Goal: Find specific page/section: Find specific page/section

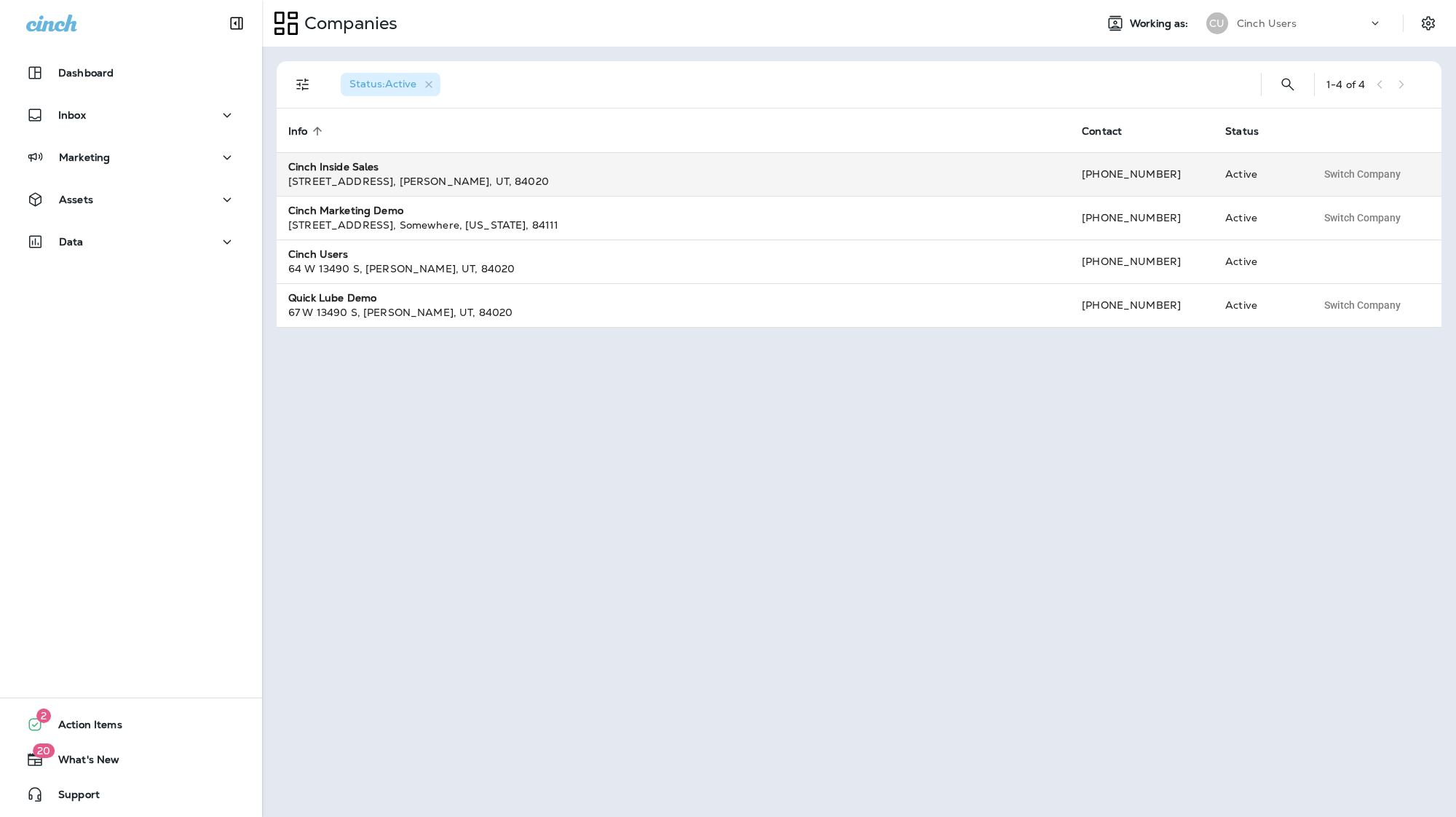
click at [441, 162] on div "Cinch Inside Sales" at bounding box center [673, 166] width 770 height 14
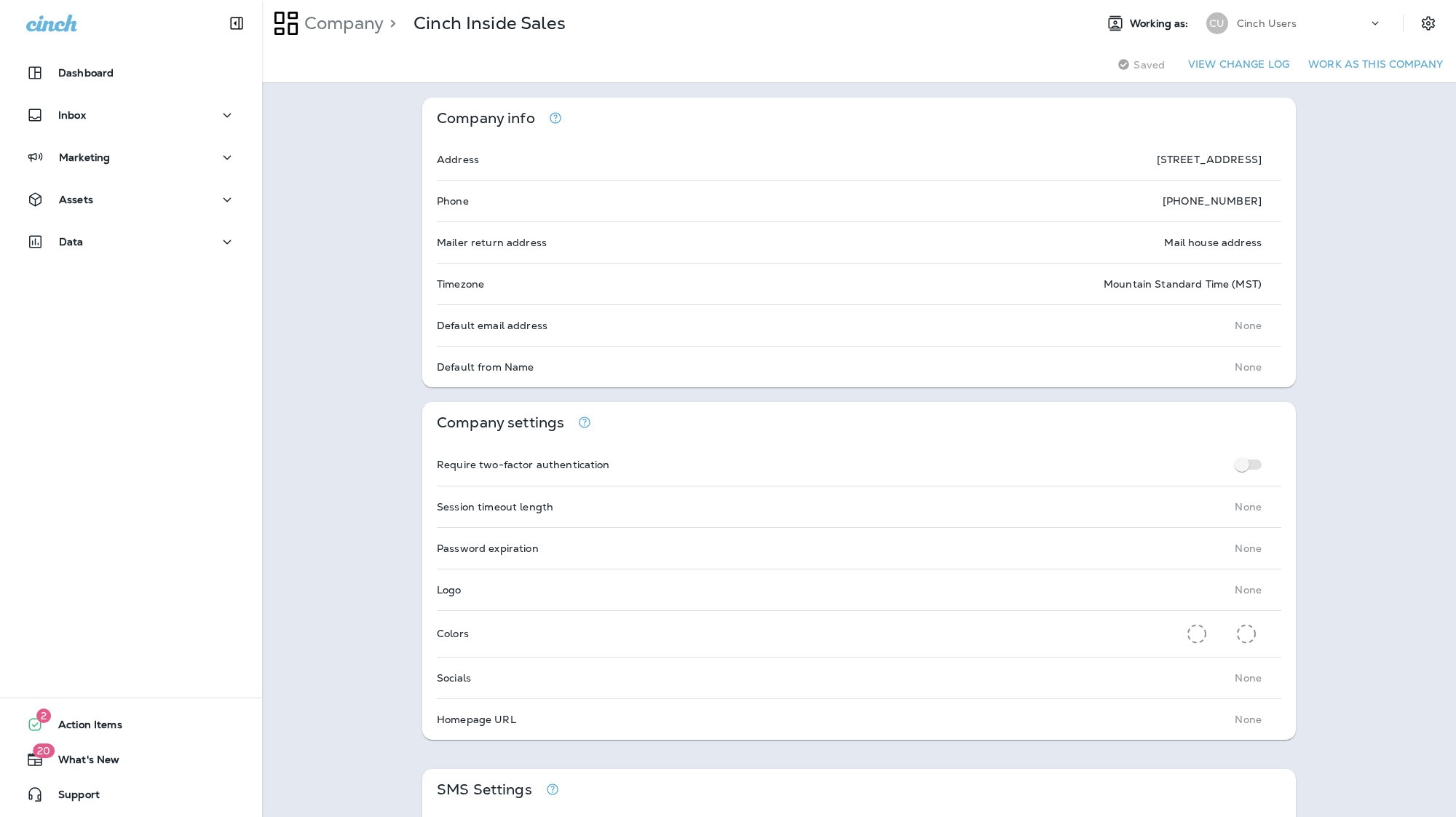
click at [1267, 16] on div "Cinch Users" at bounding box center [1302, 23] width 131 height 22
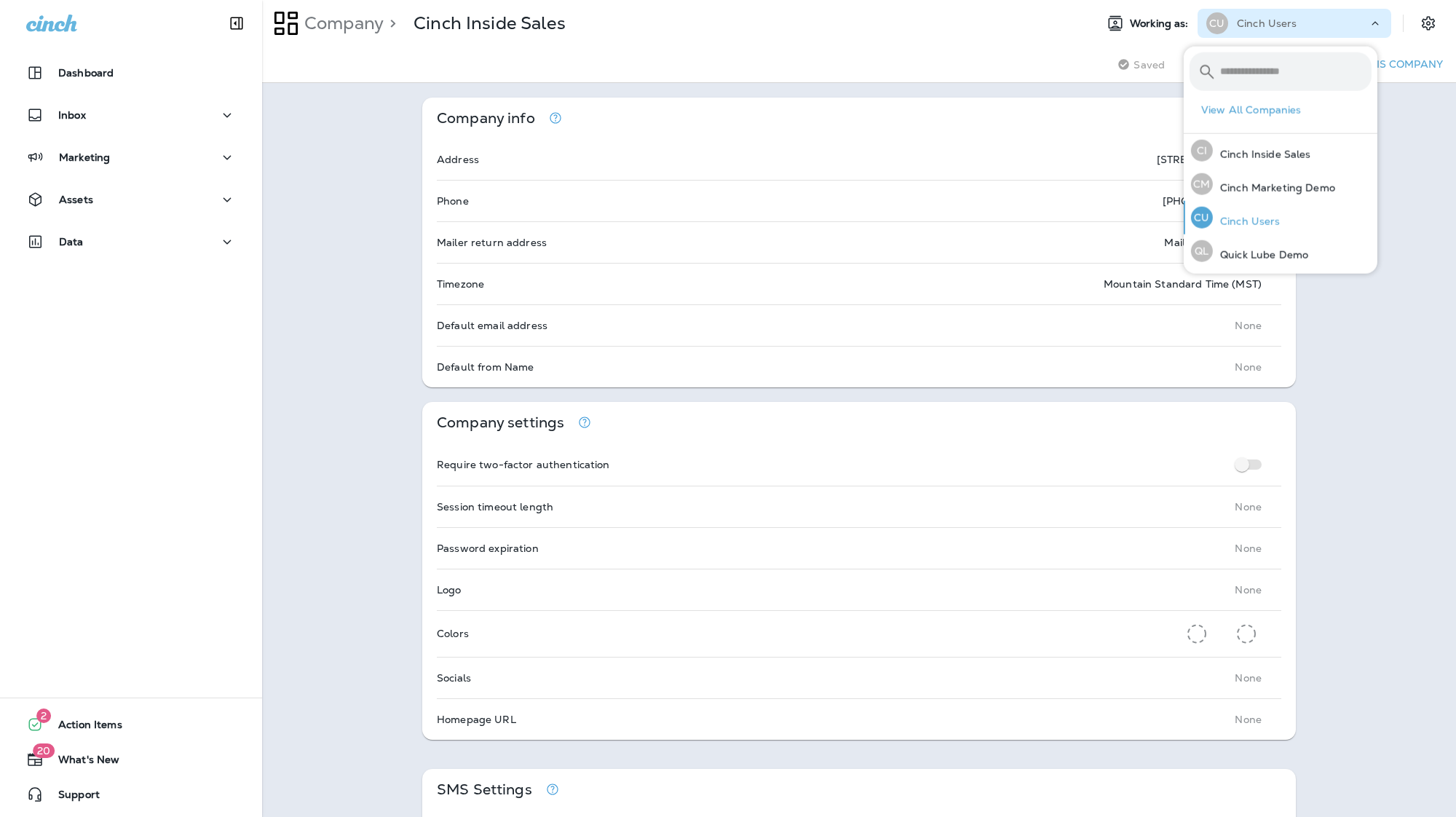
click at [1228, 204] on div "CU Cinch Users" at bounding box center [1236, 218] width 101 height 33
click at [143, 150] on div "Marketing" at bounding box center [130, 158] width 209 height 18
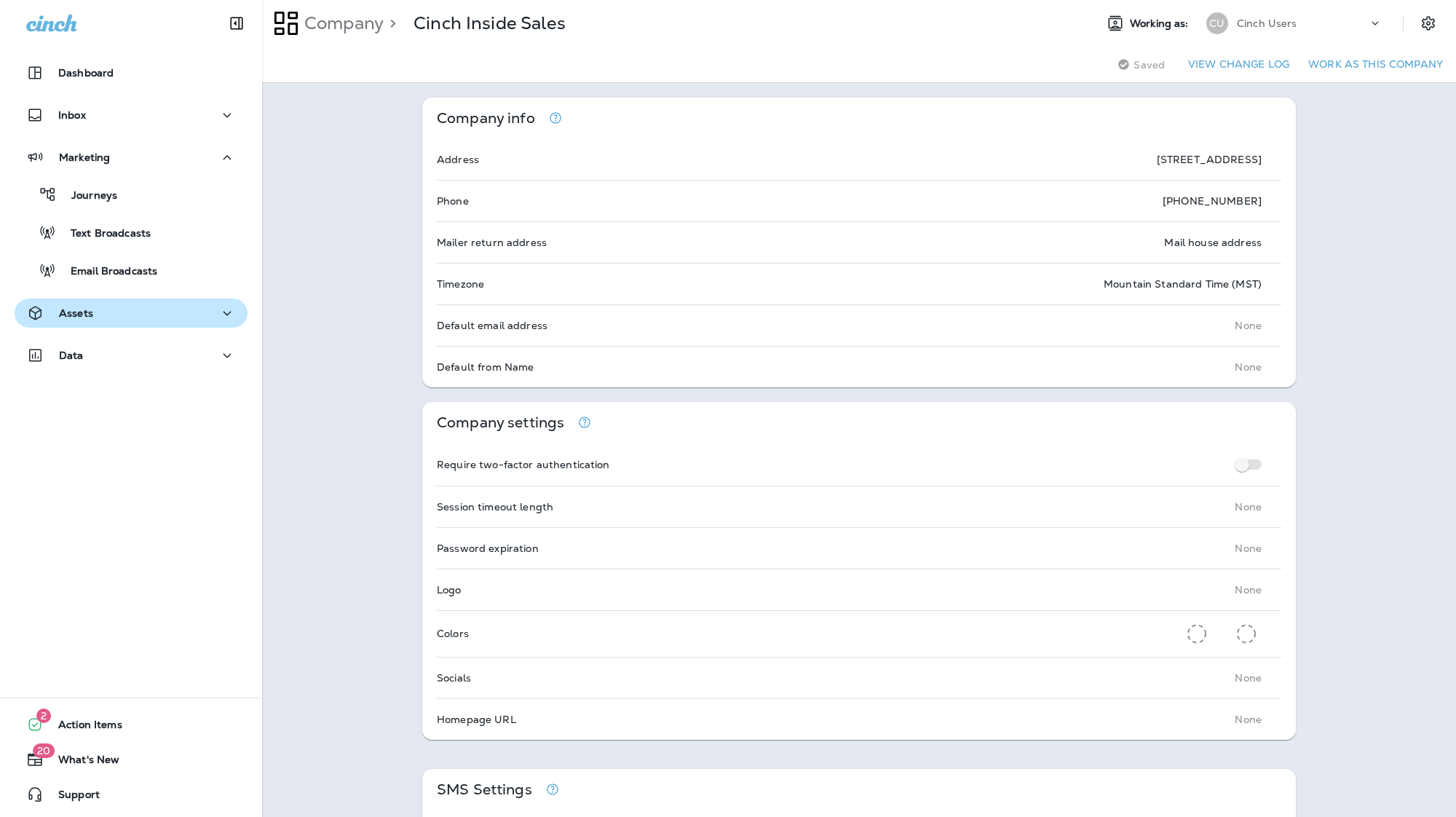
click at [127, 318] on div "Assets" at bounding box center [130, 314] width 209 height 18
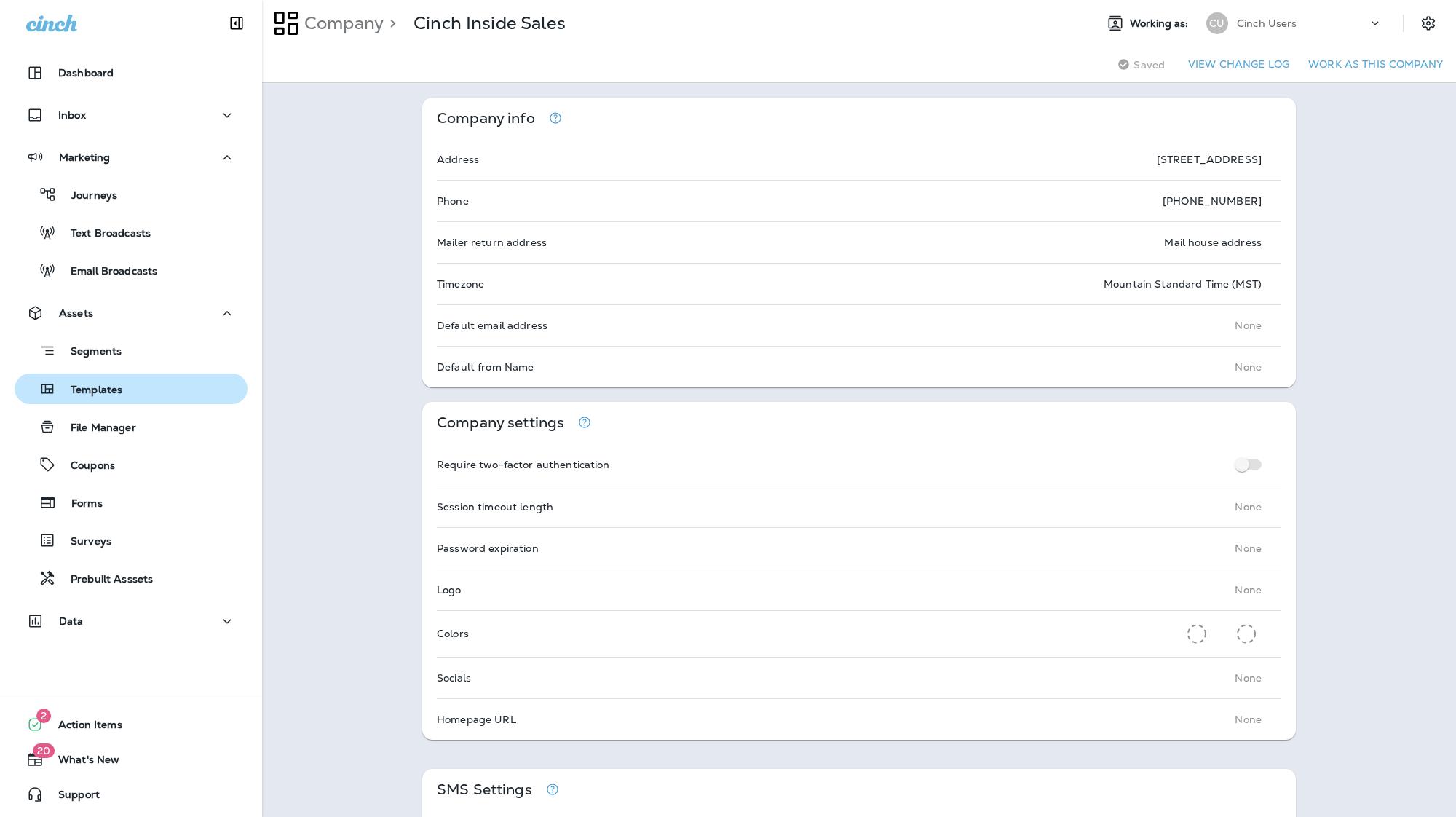
click at [118, 391] on p "Templates" at bounding box center [88, 391] width 66 height 14
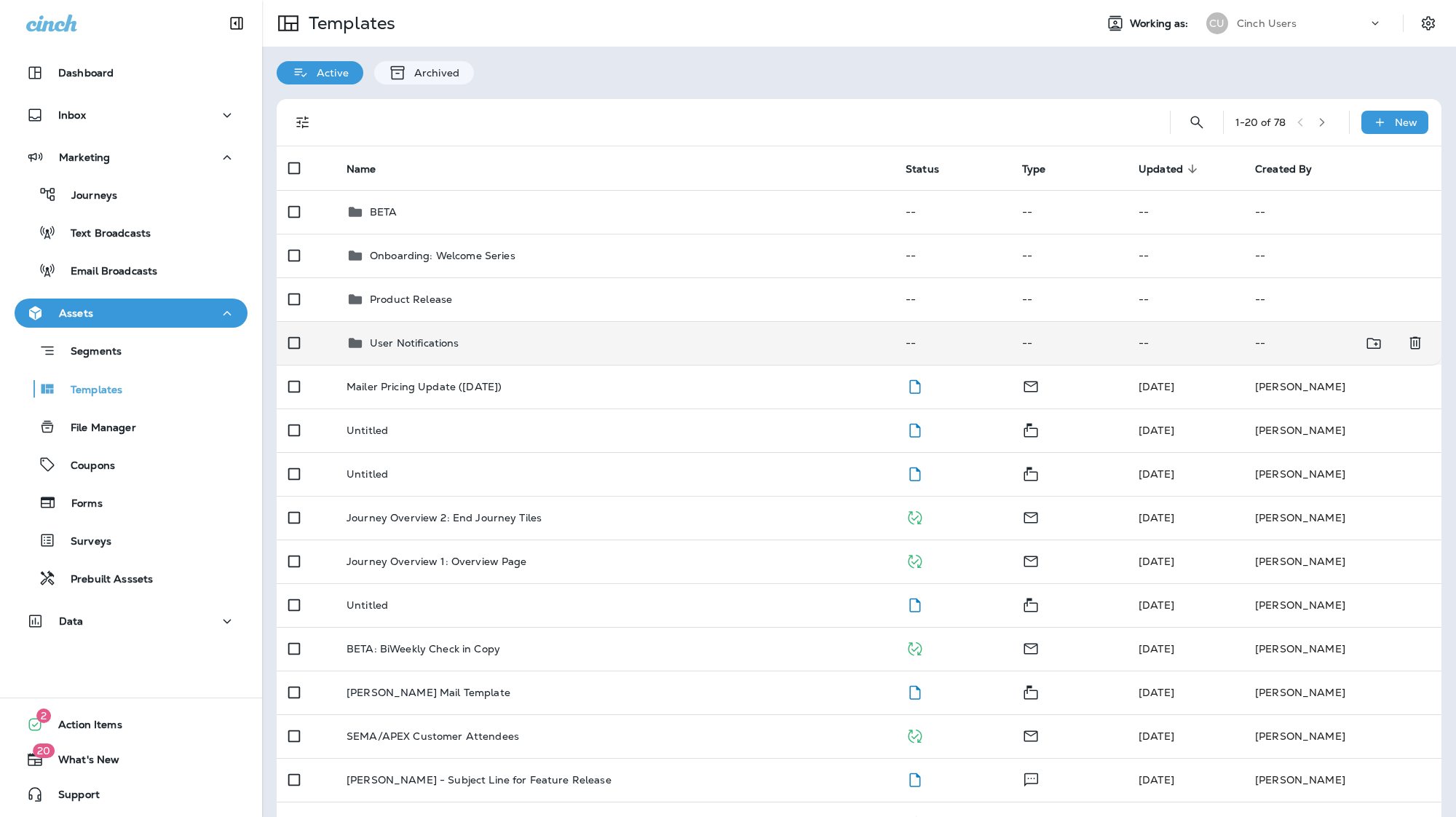
click at [452, 348] on p "User Notifications" at bounding box center [414, 343] width 89 height 12
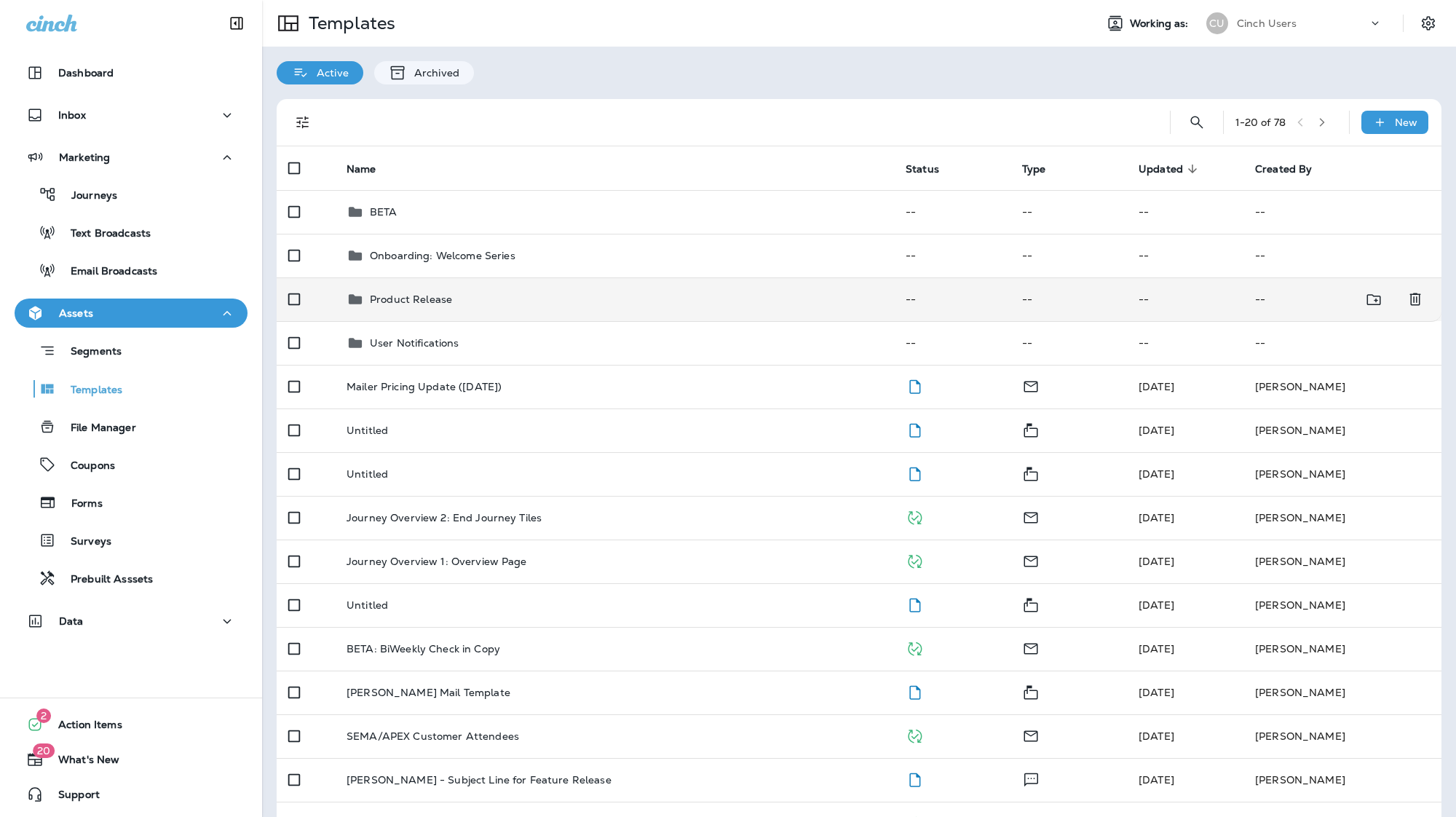
click at [557, 304] on div "Product Release" at bounding box center [614, 299] width 536 height 18
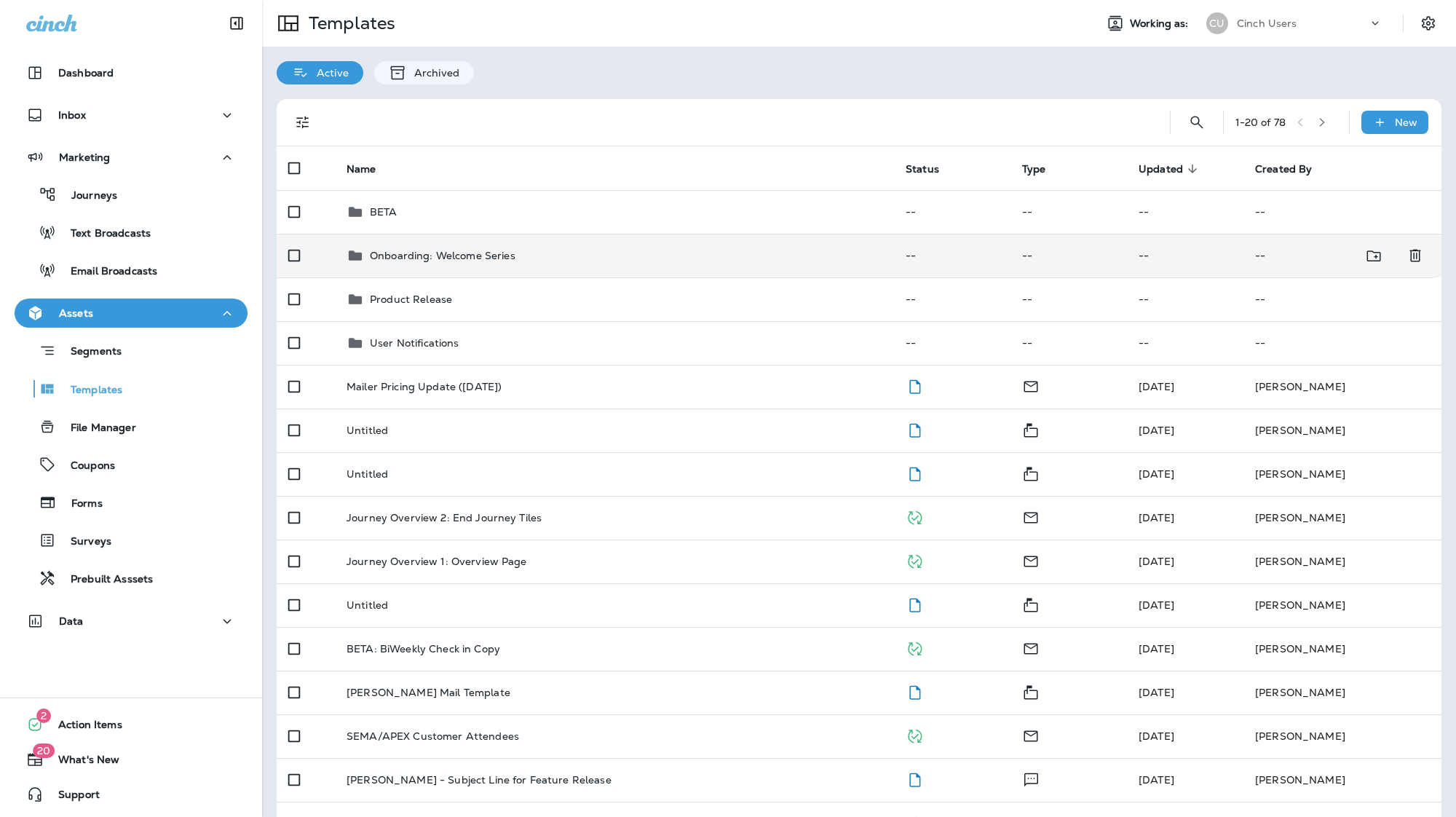
click at [521, 252] on div "Onboarding: Welcome Series" at bounding box center [614, 255] width 536 height 18
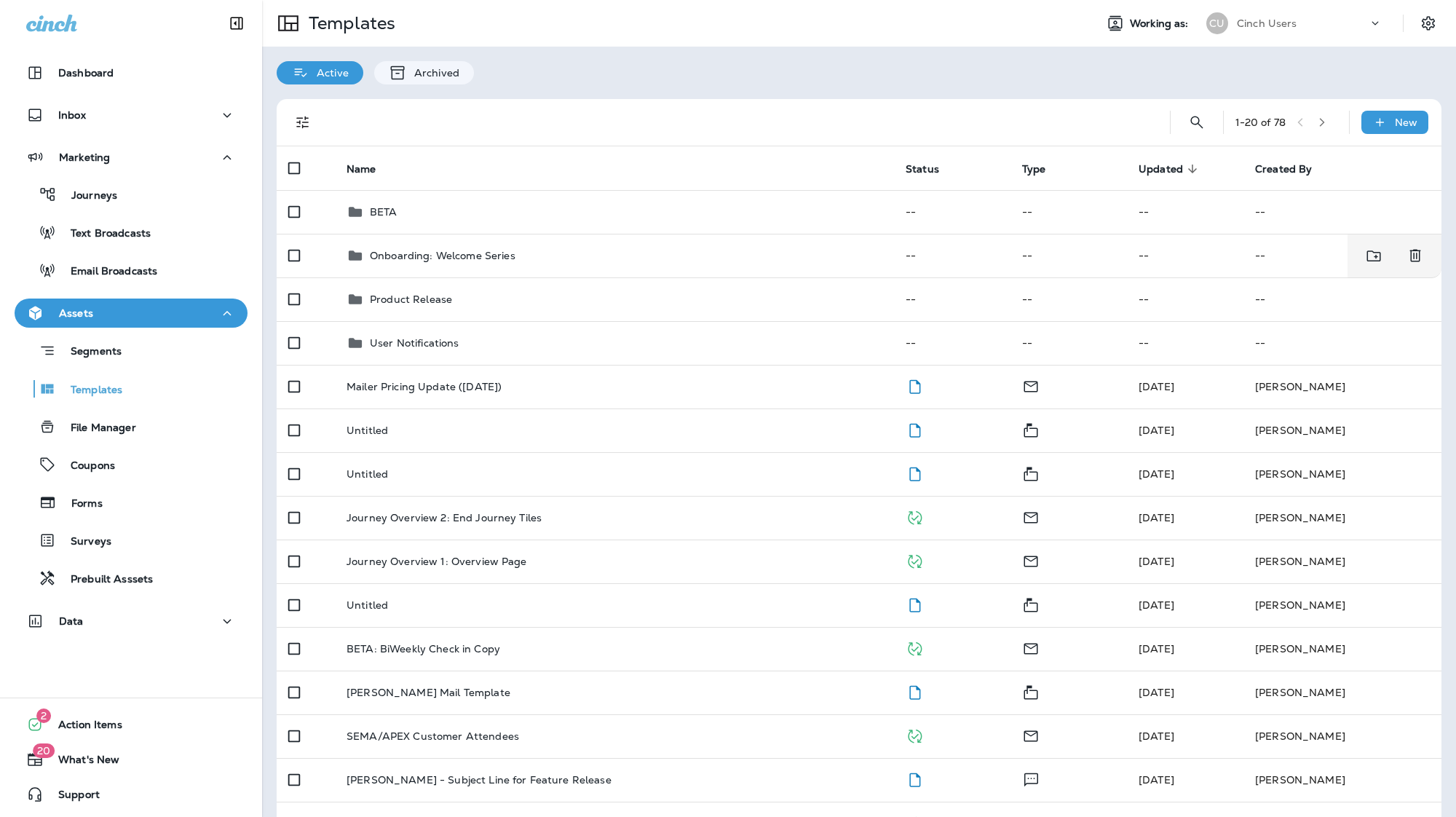
click at [466, 369] on td "Mailer Pricing Update ([DATE])" at bounding box center [614, 386] width 559 height 43
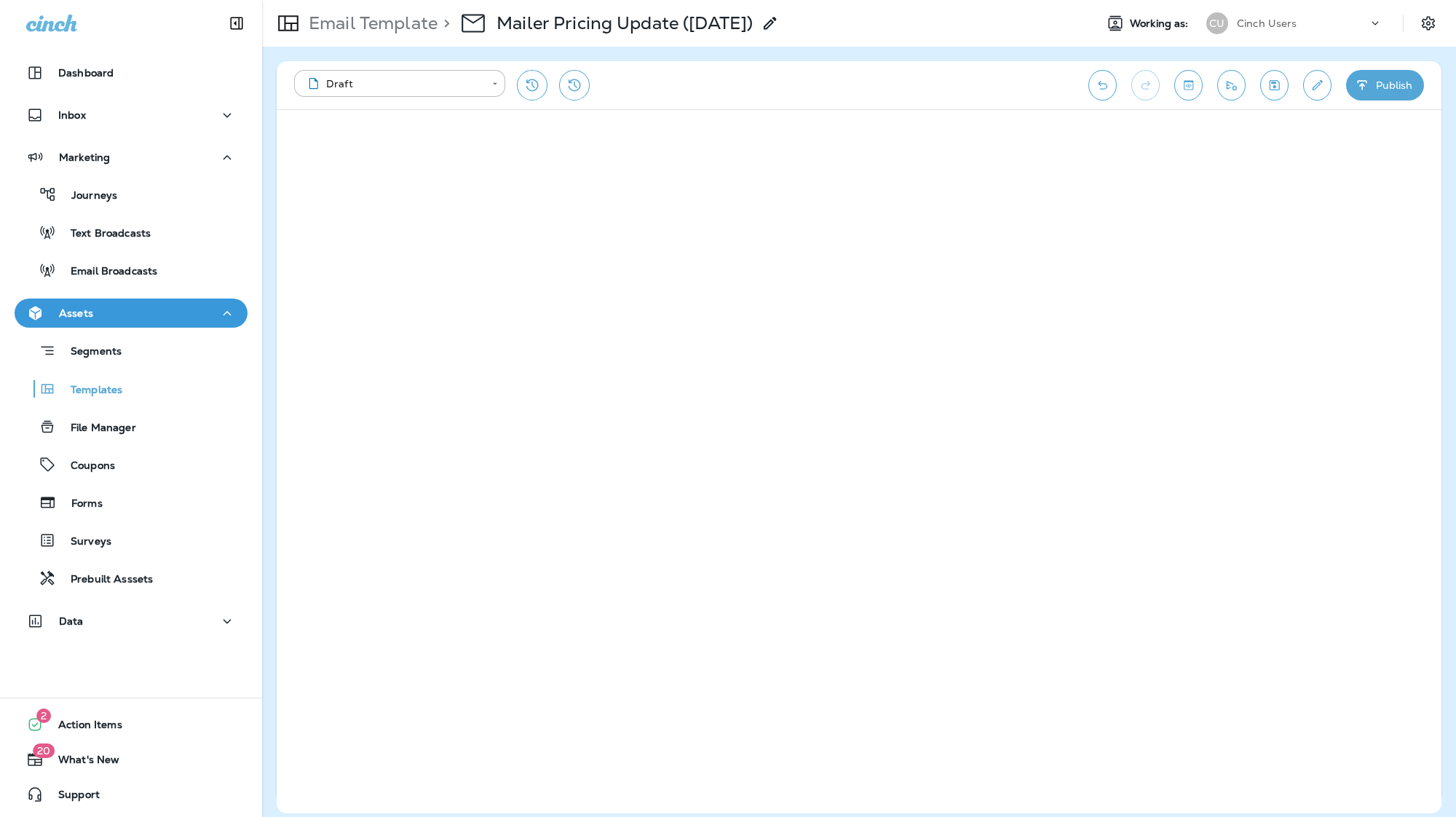
click at [1416, 33] on div at bounding box center [1435, 23] width 41 height 26
click at [717, 88] on div "**********" at bounding box center [684, 85] width 780 height 31
